Goal: Communication & Community: Answer question/provide support

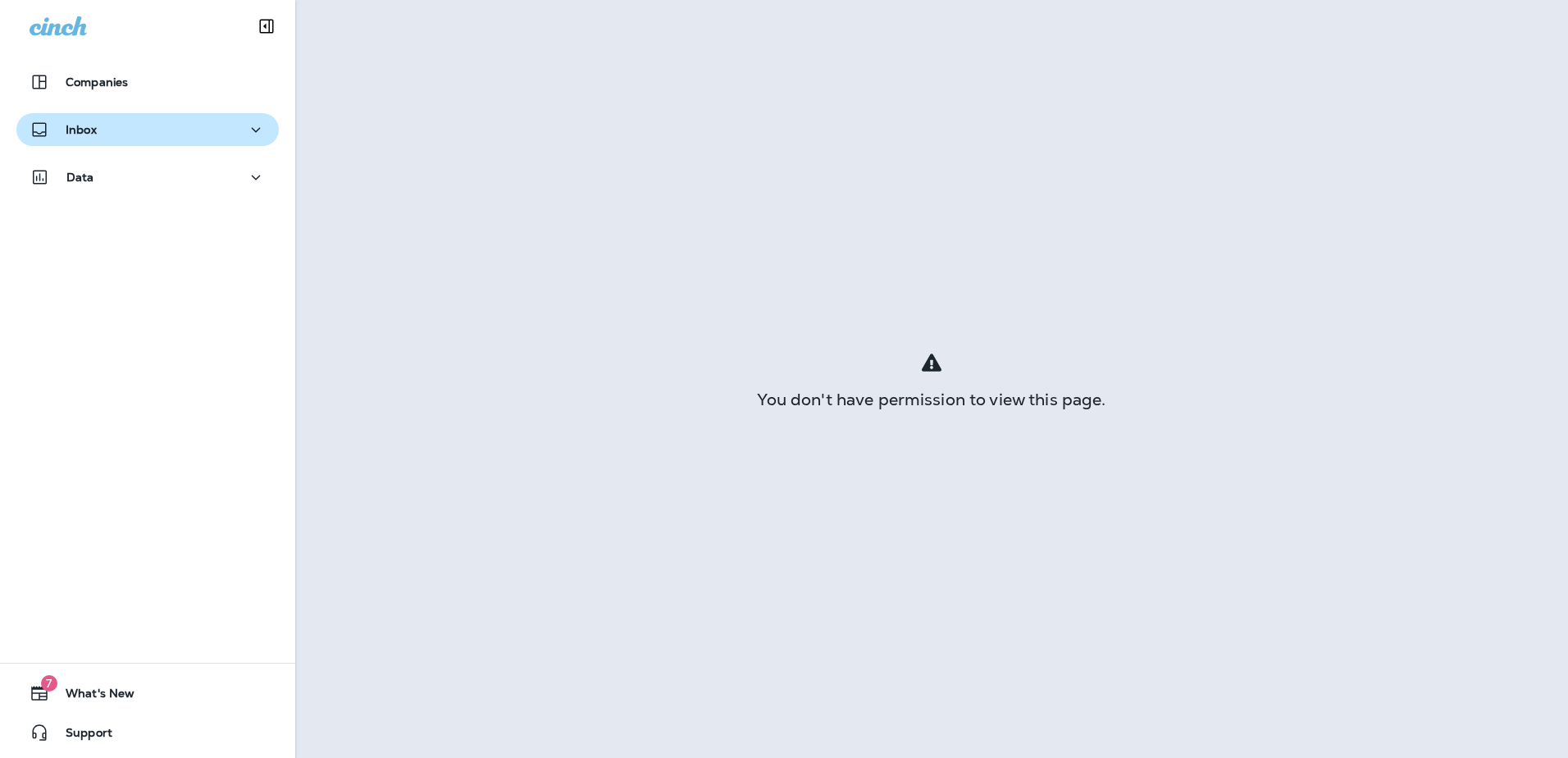
click at [96, 143] on button "Inbox" at bounding box center [148, 129] width 262 height 33
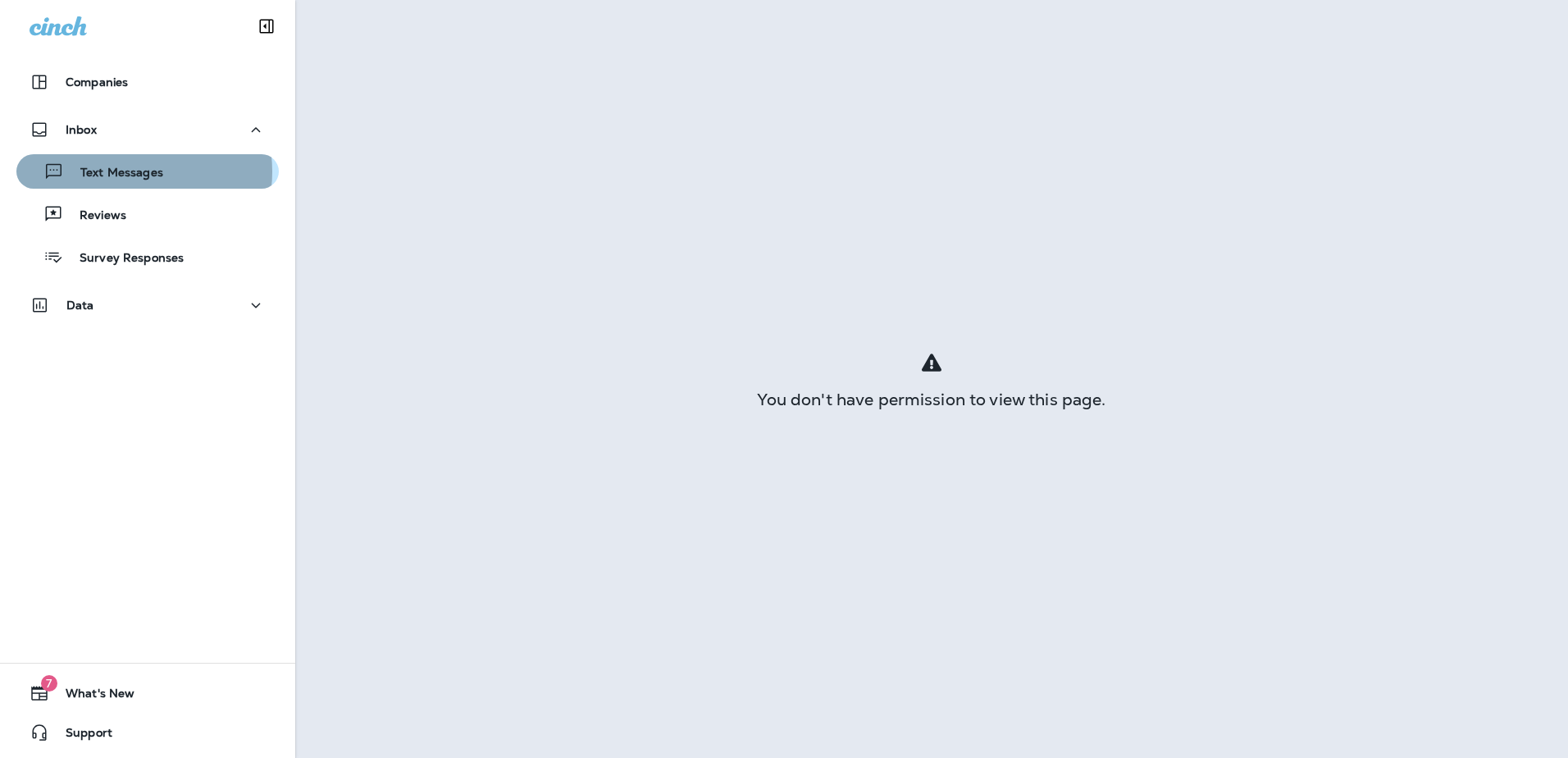
click at [126, 172] on p "Text Messages" at bounding box center [114, 173] width 100 height 15
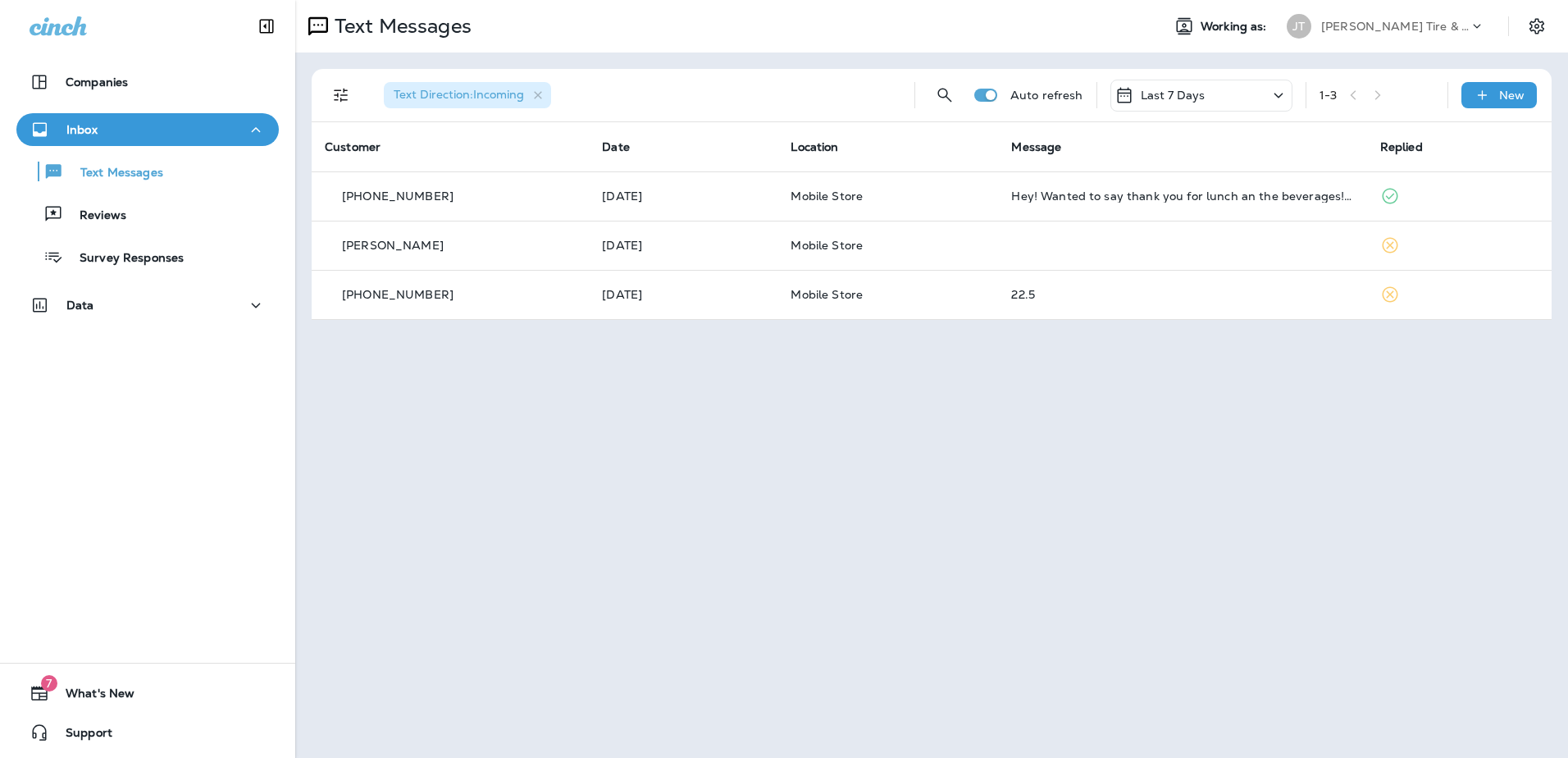
click at [1277, 87] on icon at bounding box center [1279, 95] width 20 height 20
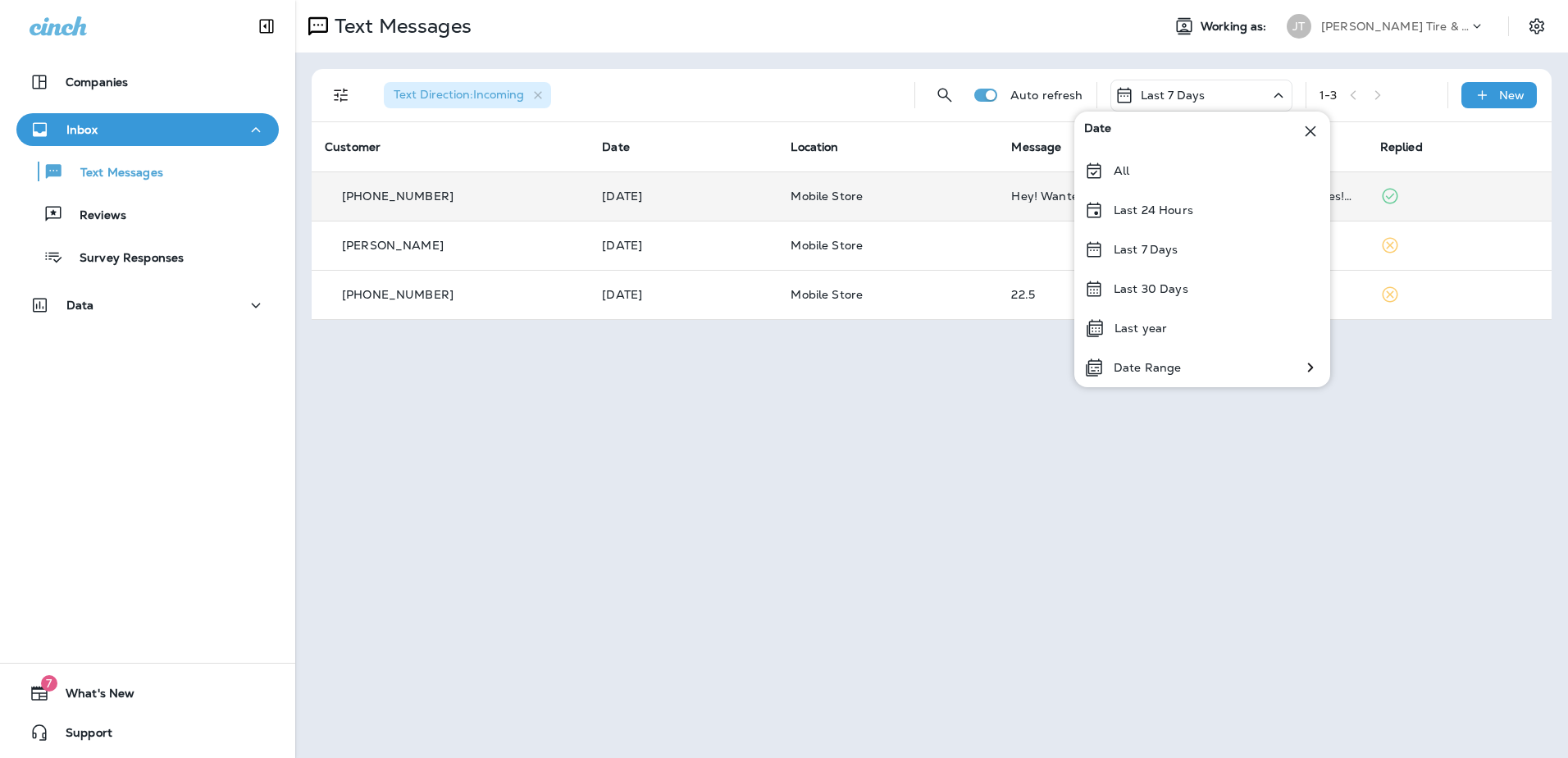
click at [1163, 177] on div "All" at bounding box center [1202, 171] width 256 height 39
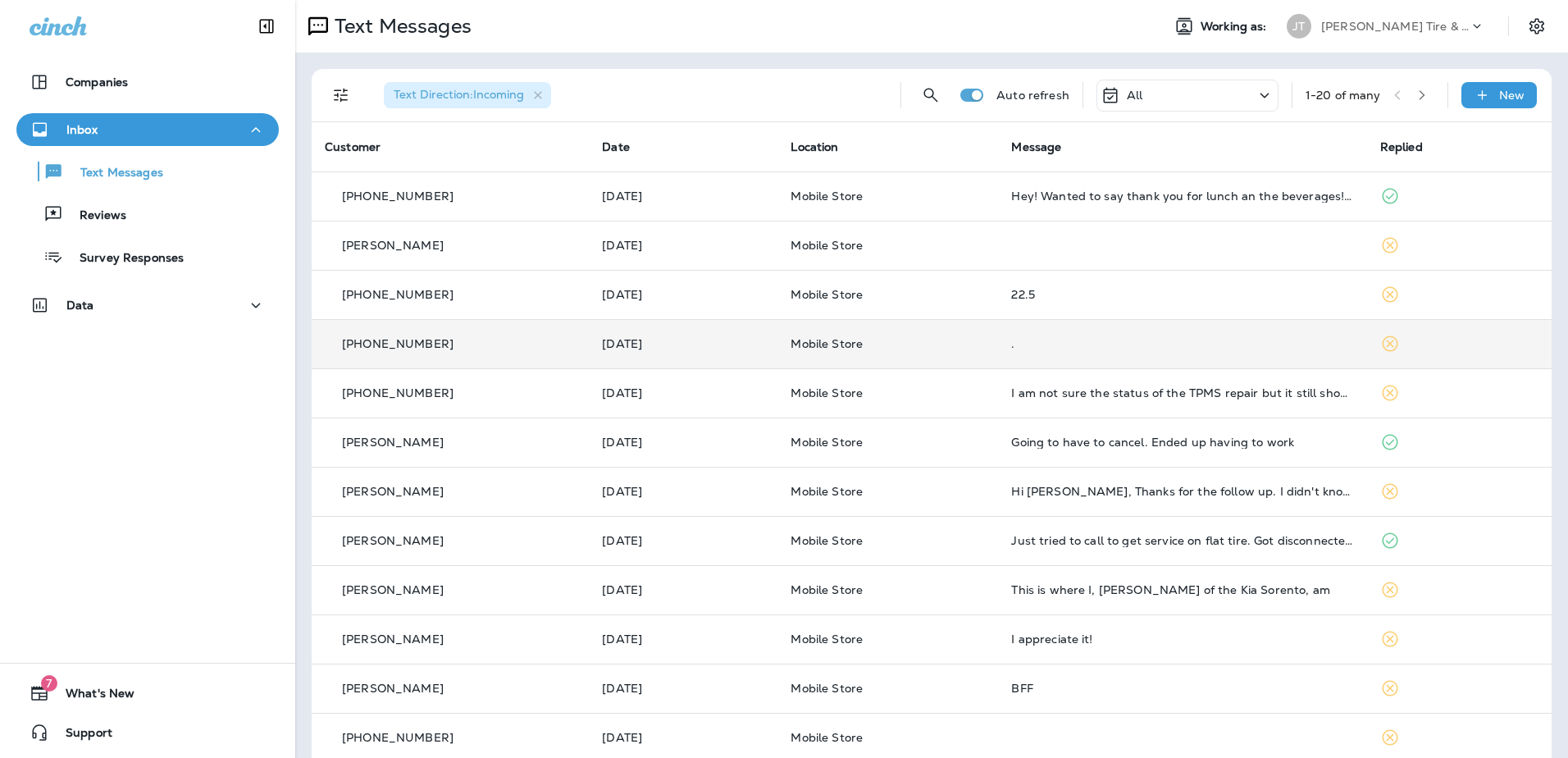
click at [991, 329] on td "Mobile Store" at bounding box center [888, 343] width 220 height 49
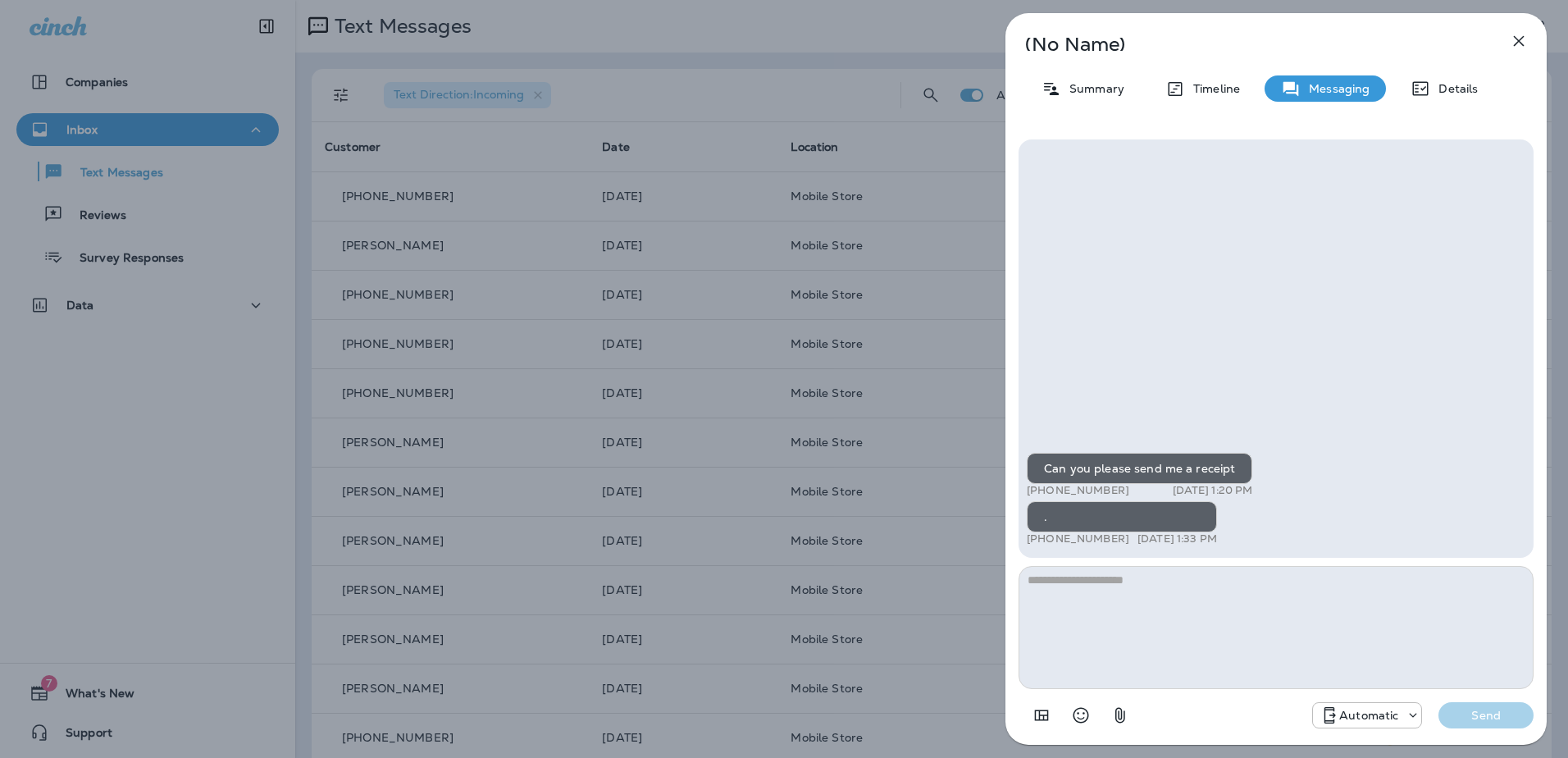
click at [1518, 40] on icon "button" at bounding box center [1519, 41] width 11 height 11
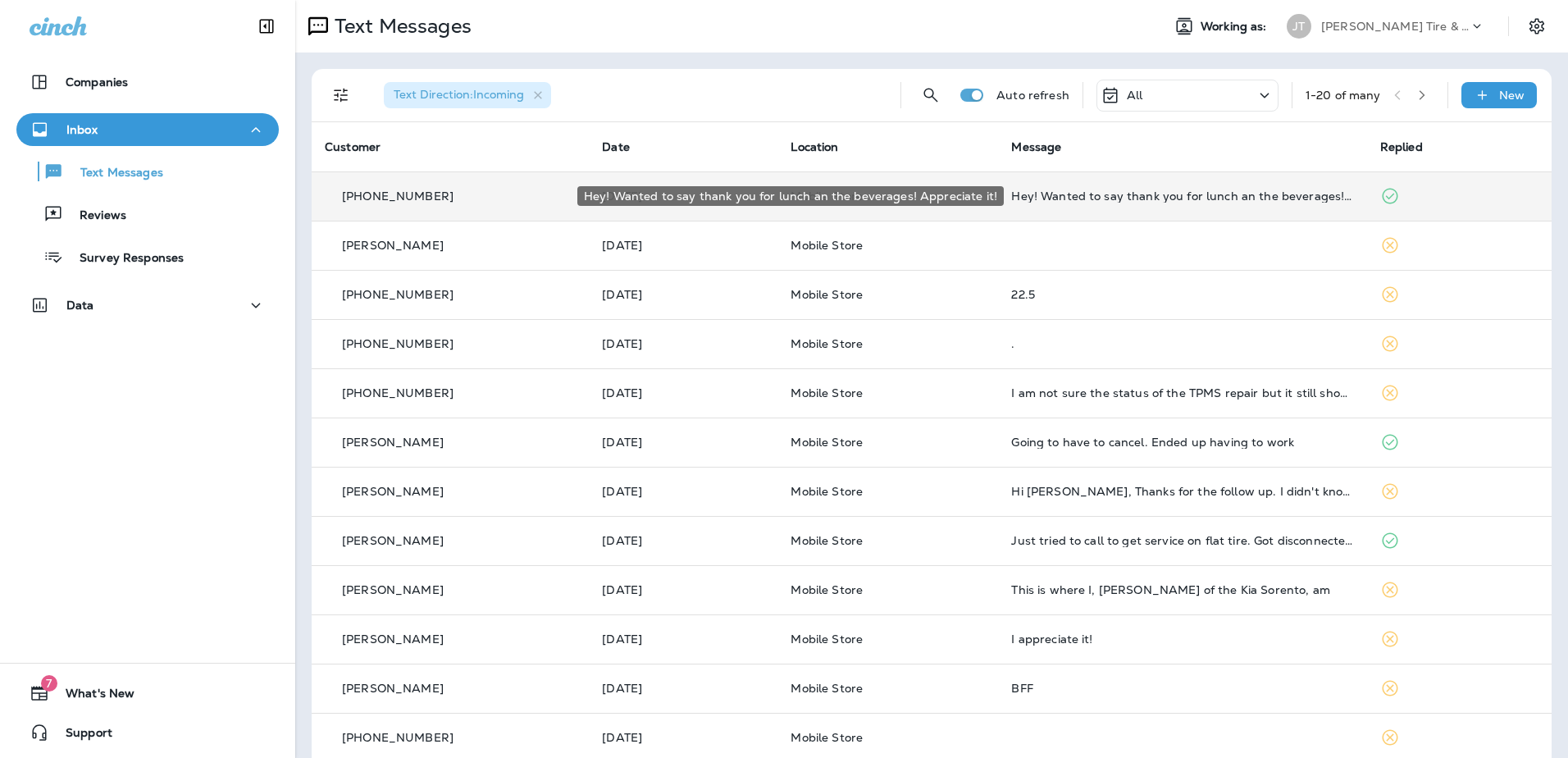
click at [1058, 201] on div "Hey! Wanted to say thank you for lunch an the beverages! Appreciate it!" at bounding box center [1182, 196] width 342 height 13
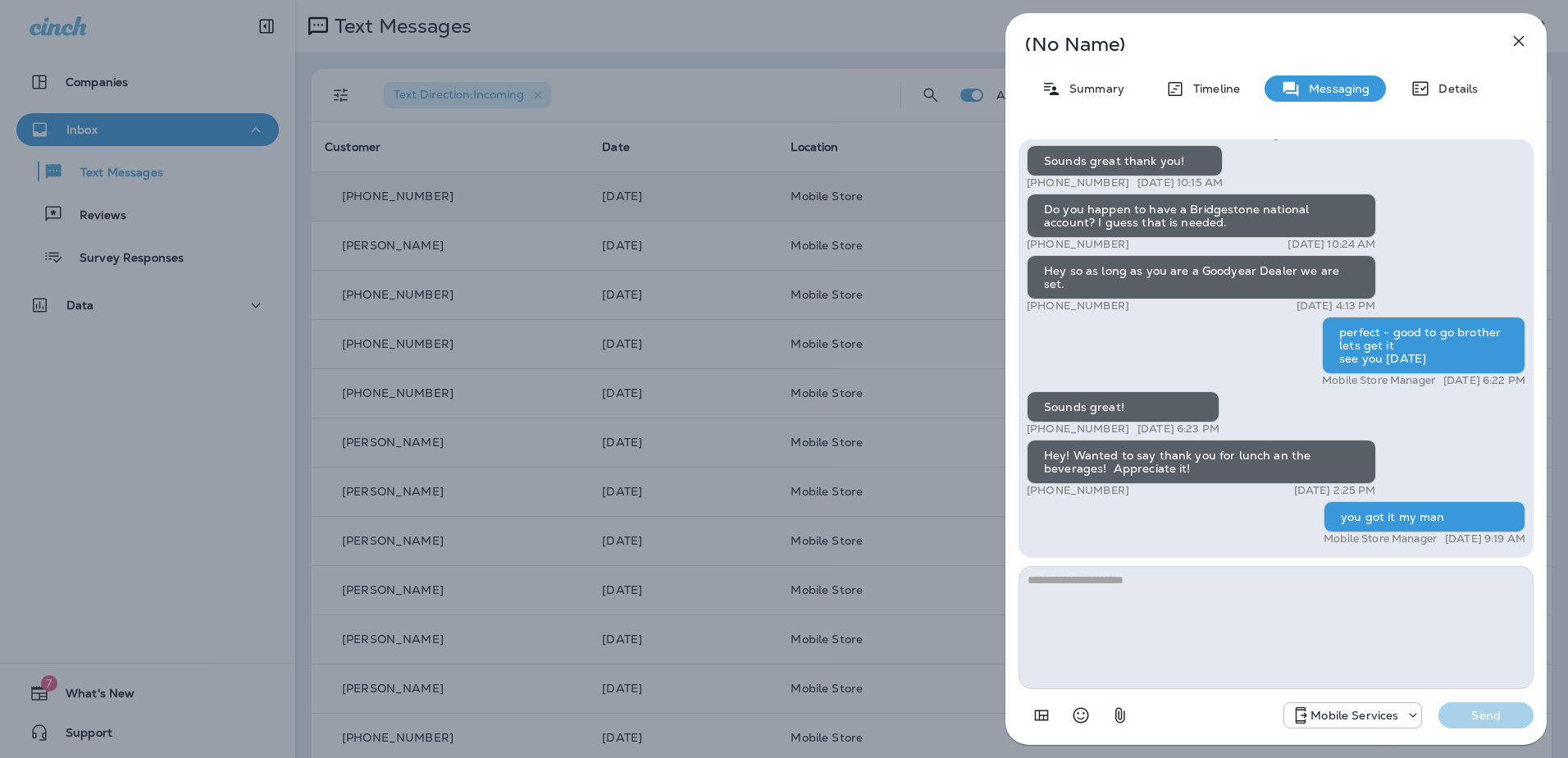
click at [1513, 45] on icon "button" at bounding box center [1519, 41] width 20 height 20
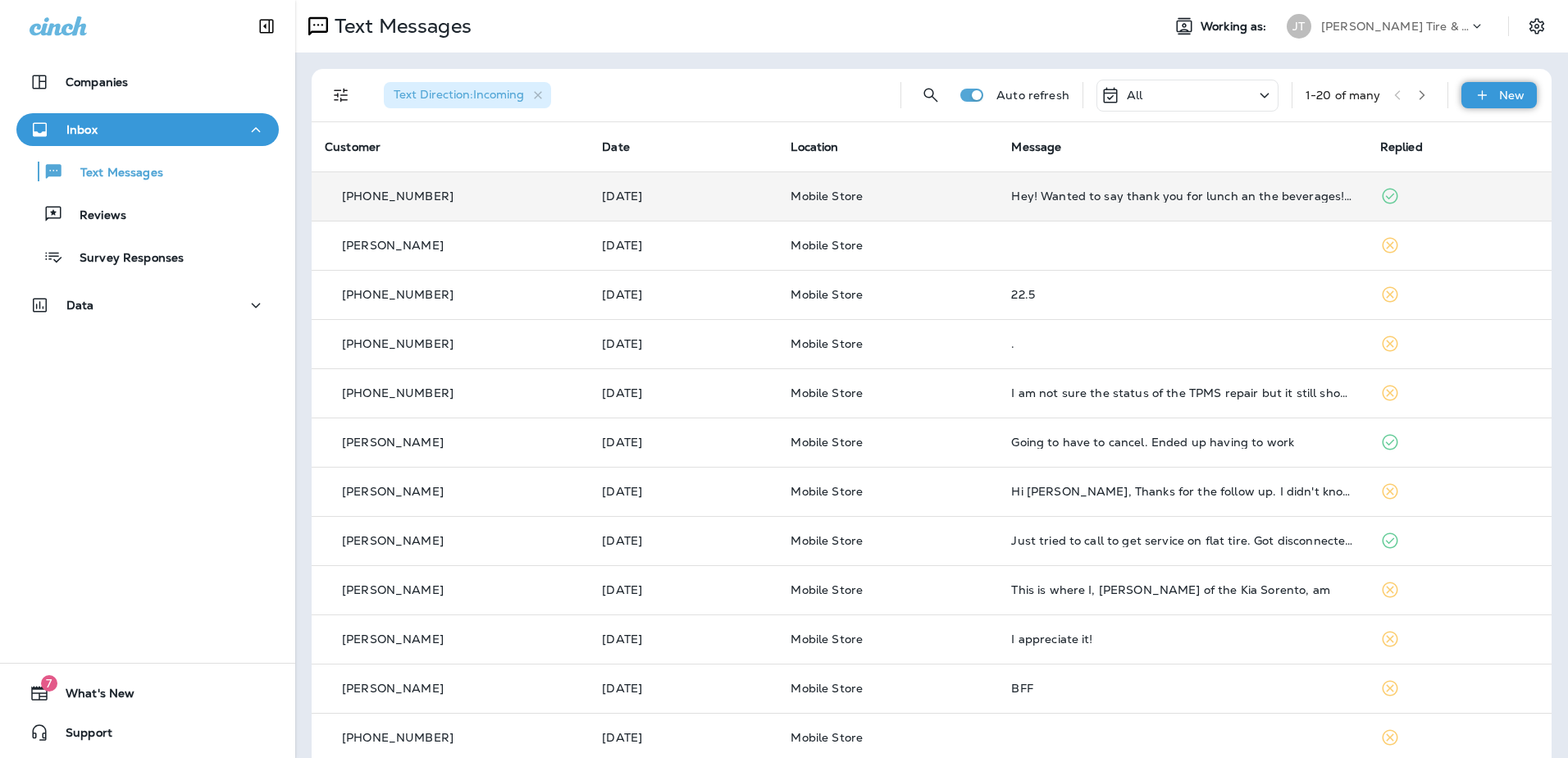
click at [1480, 88] on div "New" at bounding box center [1499, 95] width 76 height 26
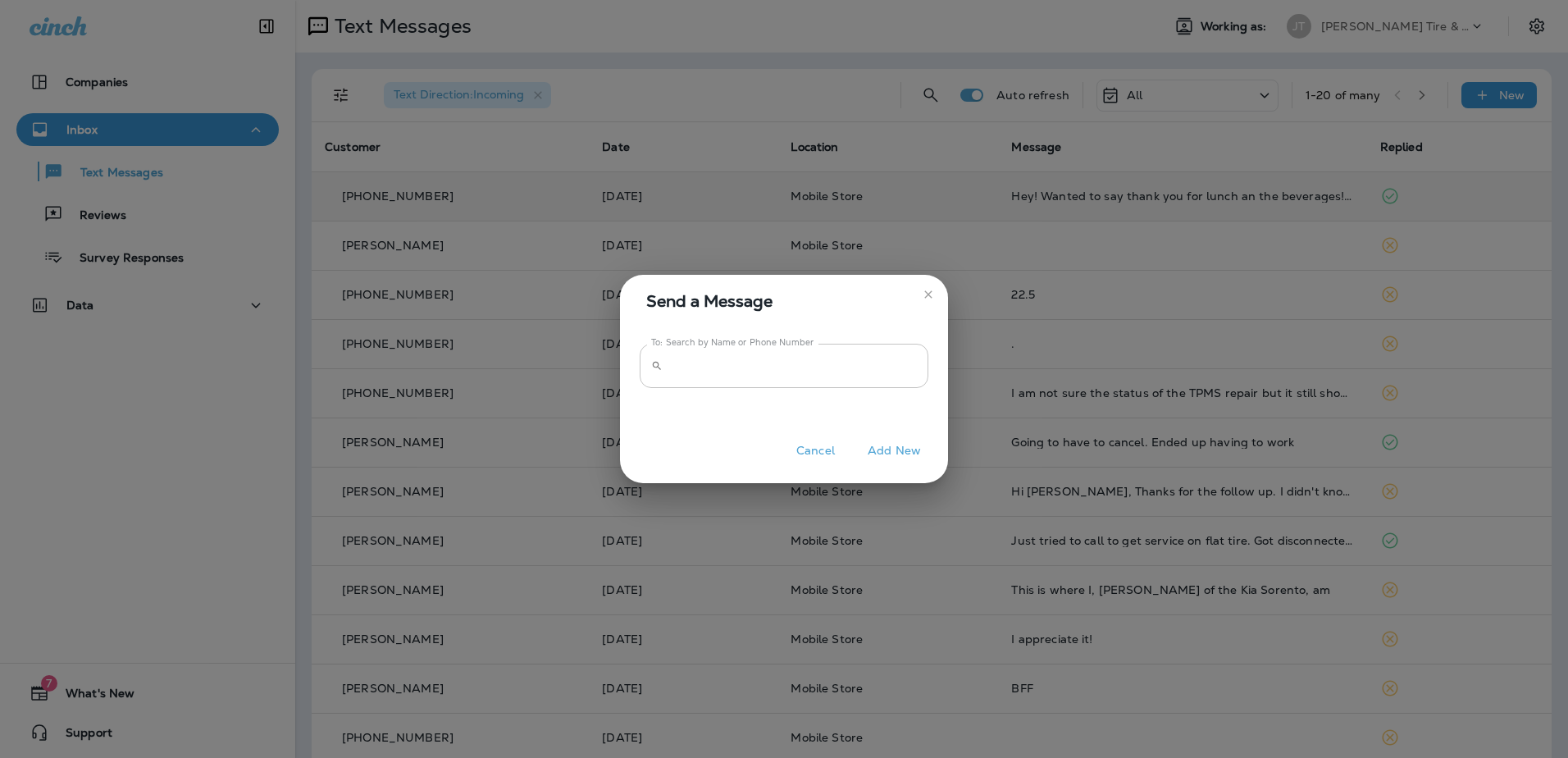
click at [701, 367] on input "To: Search by Name or Phone Number" at bounding box center [799, 365] width 260 height 43
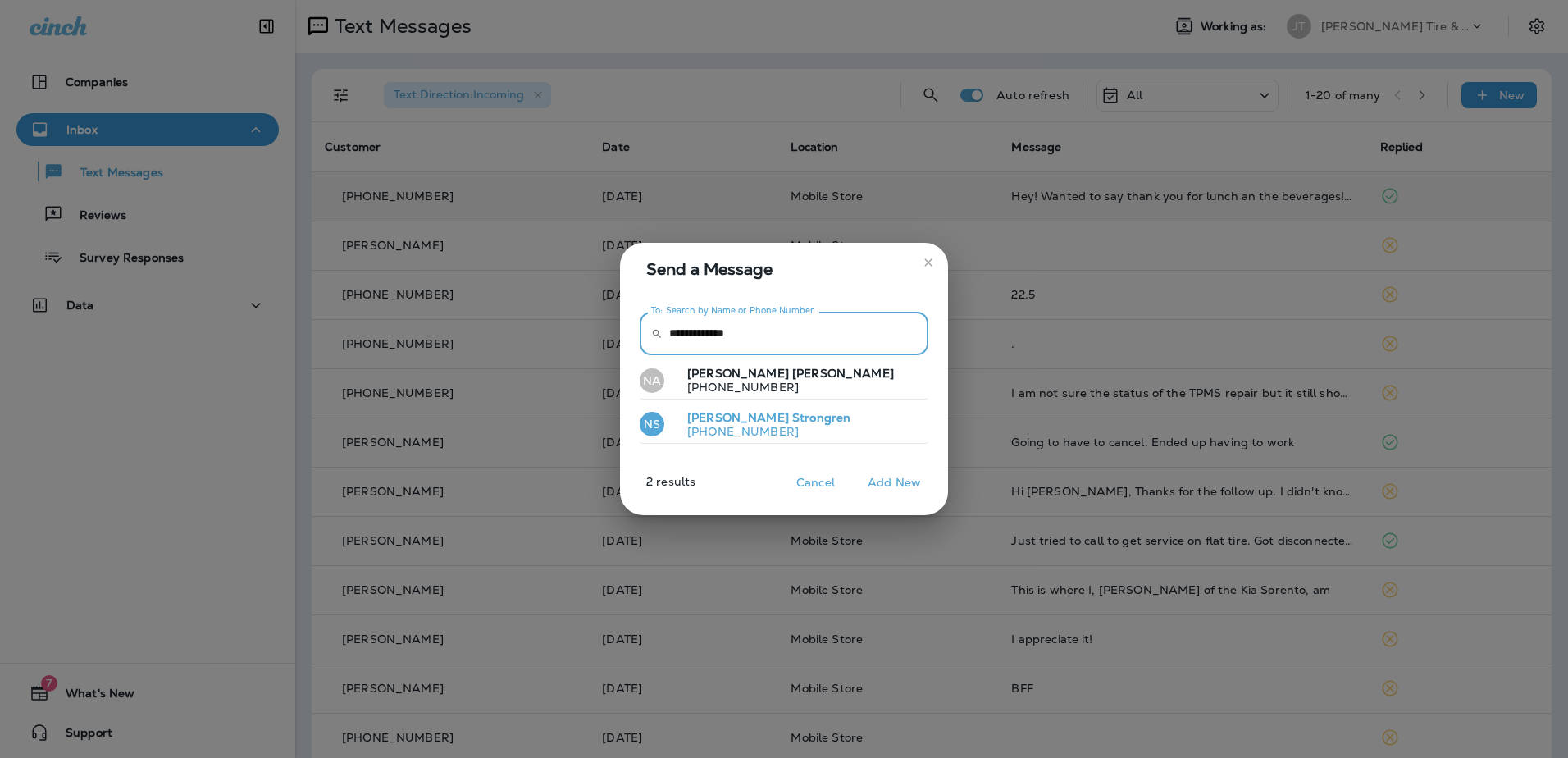
type input "**********"
click at [762, 437] on p "[PHONE_NUMBER]" at bounding box center [762, 432] width 176 height 13
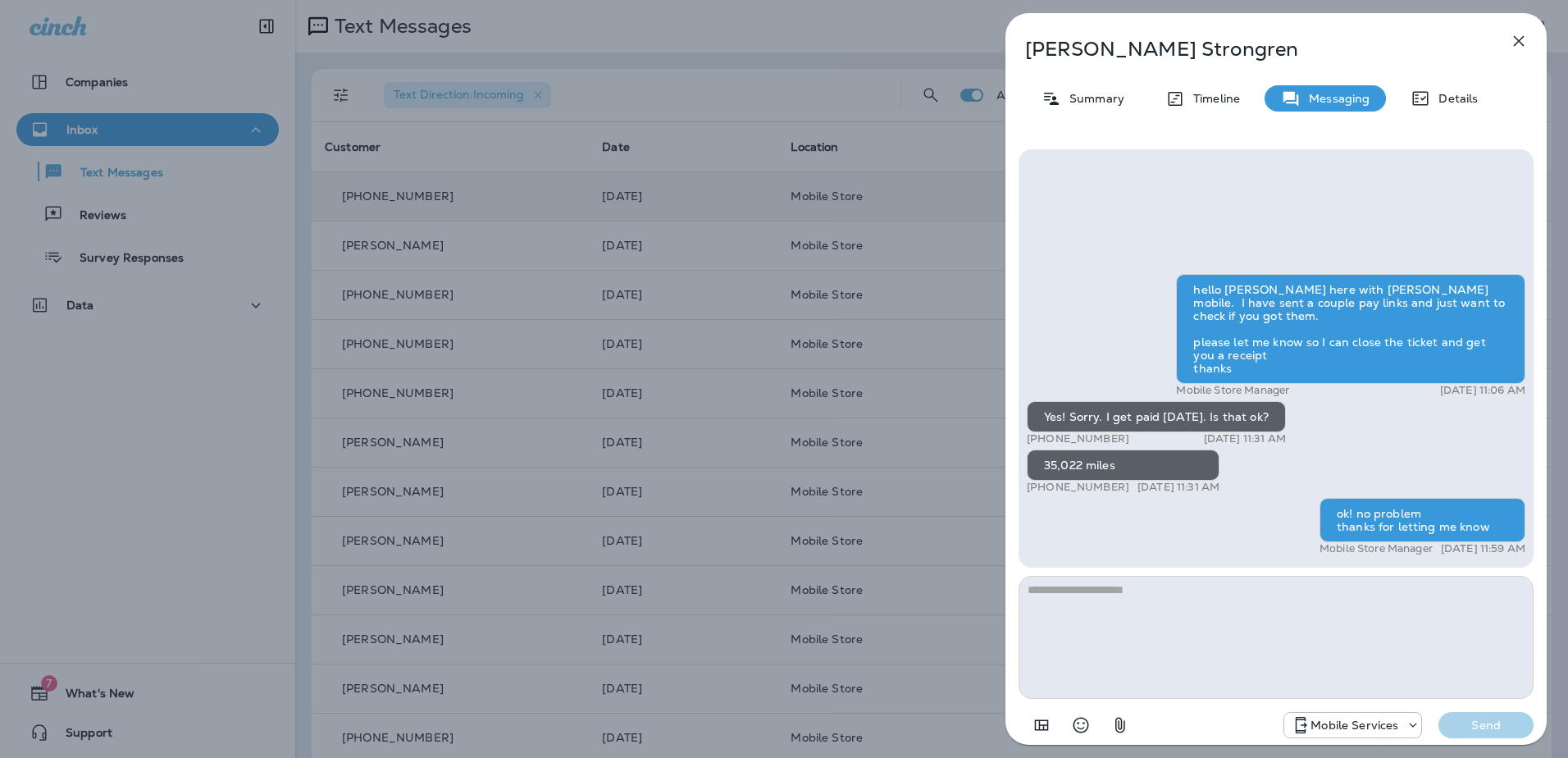
click at [1213, 611] on textarea at bounding box center [1277, 637] width 515 height 123
type textarea "**********"
click at [1466, 725] on p "Send" at bounding box center [1487, 724] width 69 height 14
